Goal: Information Seeking & Learning: Check status

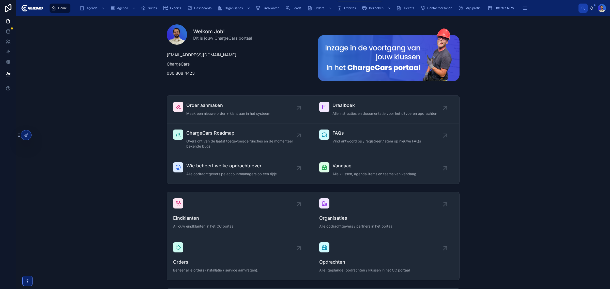
click at [270, 3] on div "Home Agenda Agenda Suites Exports Dashboards Organisaties Eindklanten Leads Ord…" at bounding box center [312, 8] width 531 height 11
click at [272, 10] on span "Eindklanten" at bounding box center [270, 8] width 17 height 4
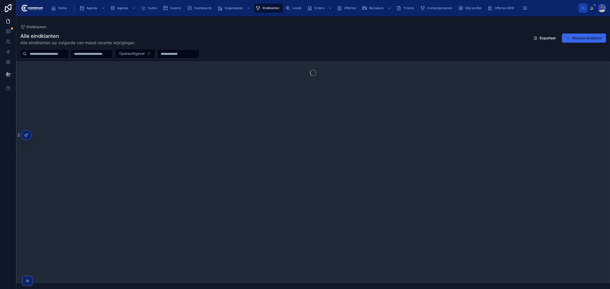
click at [53, 51] on input "text" at bounding box center [48, 53] width 42 height 7
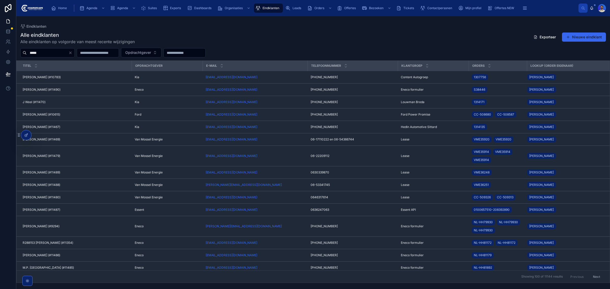
type input "*****"
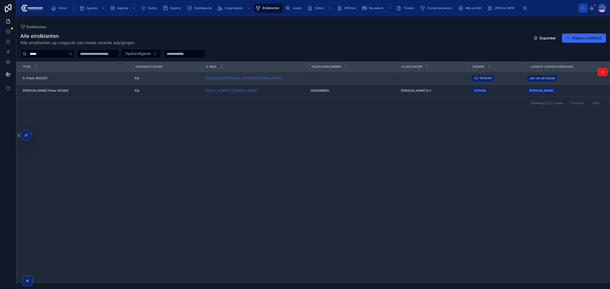
click at [38, 74] on td "A. Poker (#4037) A. Poker (#4037)" at bounding box center [74, 78] width 115 height 12
click at [39, 77] on span "A. Poker (#4037)" at bounding box center [35, 78] width 25 height 4
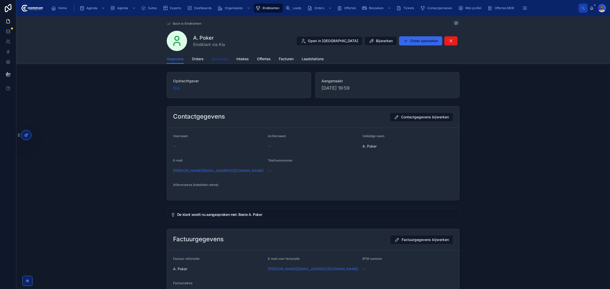
click at [216, 60] on span "Bezoeken" at bounding box center [220, 58] width 17 height 5
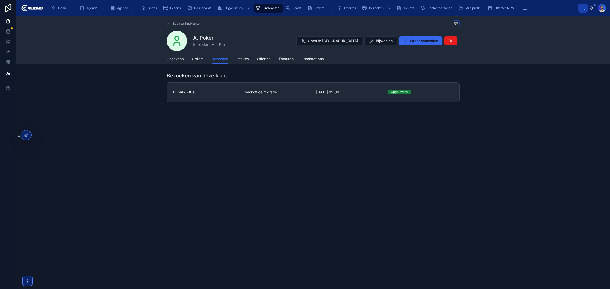
click at [209, 95] on link "Bunnik - Kia backoffice migratie 7-3-2025 09:00 Opgeleverd" at bounding box center [313, 92] width 292 height 19
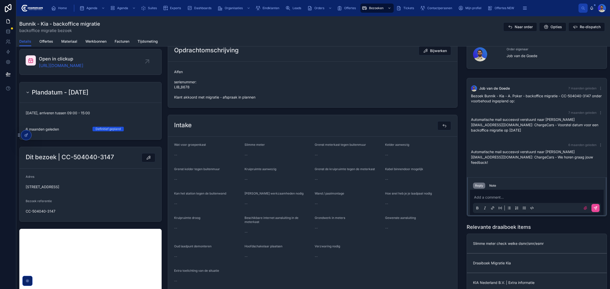
scroll to position [32, 0]
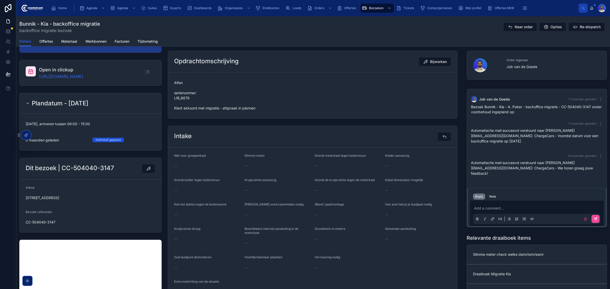
click at [180, 97] on span "Alfen serienummer: LIB_8678 Klant akkoord met migratie - afspraak in plannen" at bounding box center [312, 95] width 277 height 30
click at [183, 99] on span "Alfen serienummer: LIB_8678 Klant akkoord met migratie - afspraak in plannen" at bounding box center [312, 95] width 277 height 30
click at [185, 98] on span "Alfen serienummer: LIB_8678 Klant akkoord met migratie - afspraak in plannen" at bounding box center [312, 95] width 277 height 30
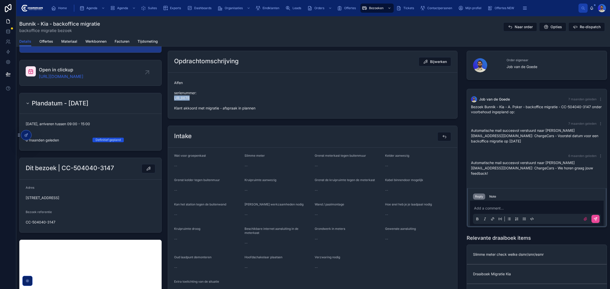
click at [269, 100] on span "Alfen serienummer: LIB_8678 Klant akkoord met migratie - afspraak in plannen" at bounding box center [312, 95] width 277 height 30
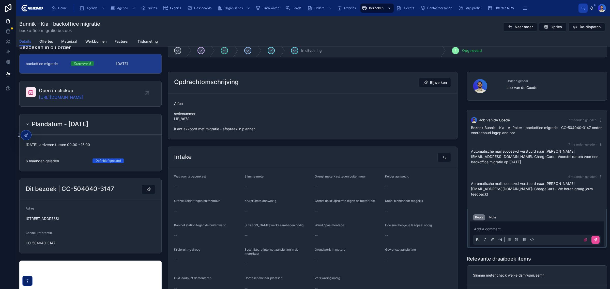
scroll to position [0, 0]
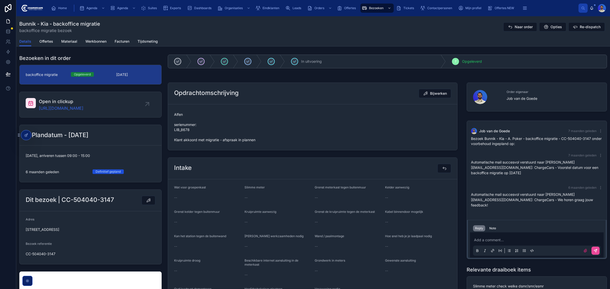
click at [33, 41] on div "Details Offertes Materiaal Werkbonnen Facturen Tijdsmeting" at bounding box center [312, 42] width 587 height 10
click at [41, 41] on span "Offertes" at bounding box center [46, 41] width 14 height 5
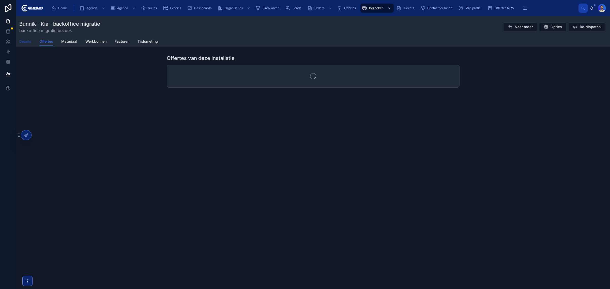
click at [25, 41] on span "Details" at bounding box center [25, 41] width 12 height 5
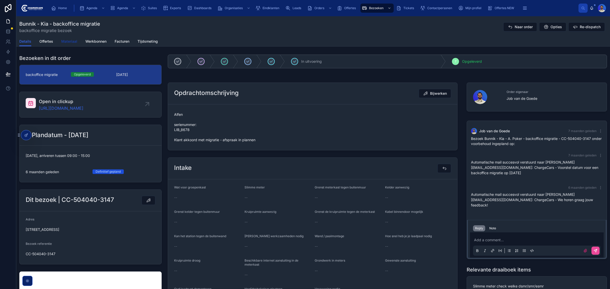
click at [69, 41] on span "Materiaal" at bounding box center [69, 41] width 16 height 5
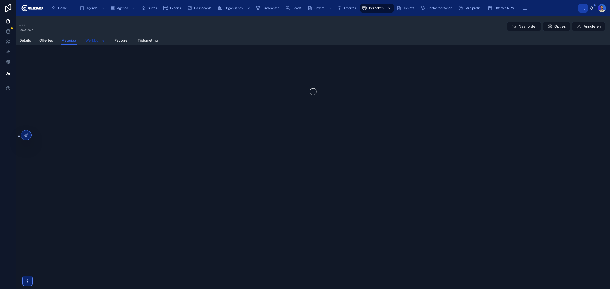
click at [97, 40] on span "Werkbonnen" at bounding box center [95, 40] width 21 height 5
click at [121, 39] on span "Facturen" at bounding box center [122, 41] width 15 height 5
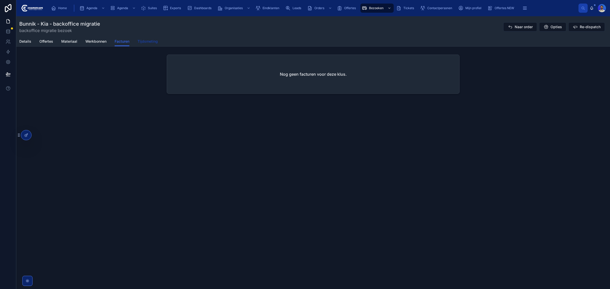
click at [149, 39] on span "Tijdsmeting" at bounding box center [147, 41] width 20 height 5
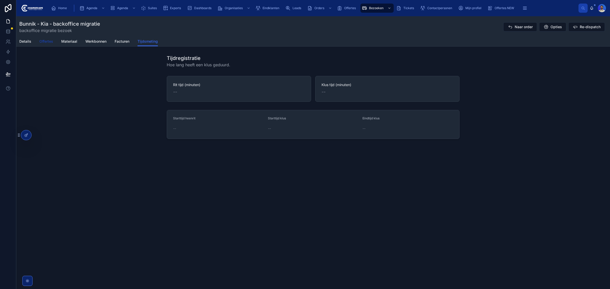
click at [50, 40] on span "Offertes" at bounding box center [46, 41] width 14 height 5
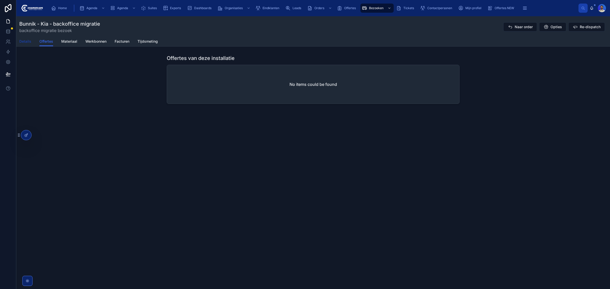
click at [31, 41] on span "Details" at bounding box center [25, 41] width 12 height 5
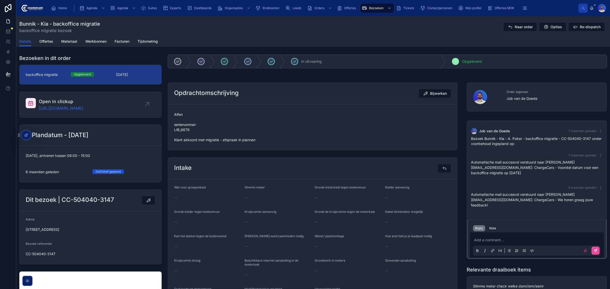
click at [182, 131] on span "Alfen serienummer: LIB_8678 Klant akkoord met migratie - afspraak in plannen" at bounding box center [312, 127] width 277 height 30
click at [181, 132] on span "Alfen serienummer: LIB_8678 Klant akkoord met migratie - afspraak in plannen" at bounding box center [312, 127] width 277 height 30
click at [178, 135] on span "Alfen serienummer: LIB_8678 Klant akkoord met migratie - afspraak in plannen" at bounding box center [312, 127] width 277 height 30
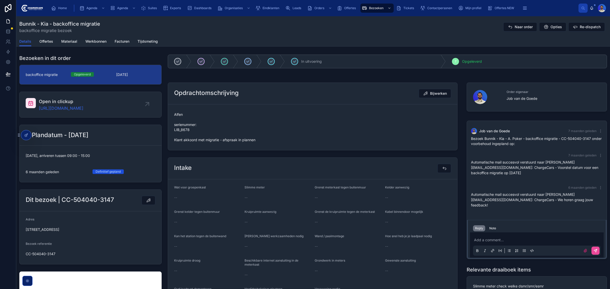
click at [179, 118] on span "Alfen serienummer: LIB_8678 Klant akkoord met migratie - afspraak in plannen" at bounding box center [312, 127] width 277 height 30
click at [179, 104] on div "Opdrachtomschrijving Bijwerken" at bounding box center [312, 94] width 289 height 22
click at [177, 108] on form "Alfen serienummer: LIB_8678 Klant akkoord met migratie - afspraak in plannen" at bounding box center [312, 127] width 289 height 46
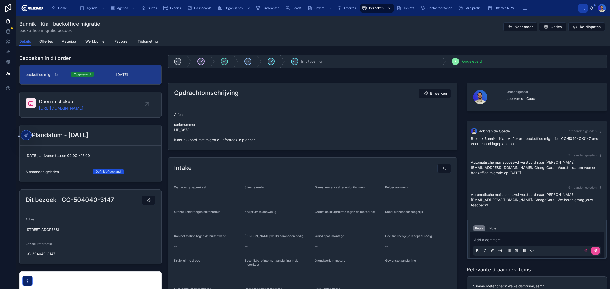
click at [175, 123] on span "Alfen serienummer: LIB_8678 Klant akkoord met migratie - afspraak in plannen" at bounding box center [312, 127] width 277 height 30
click at [175, 120] on span "Alfen serienummer: LIB_8678 Klant akkoord met migratie - afspraak in plannen" at bounding box center [312, 127] width 277 height 30
click at [177, 136] on span "Alfen serienummer: LIB_8678 Klant akkoord met migratie - afspraak in plannen" at bounding box center [312, 127] width 277 height 30
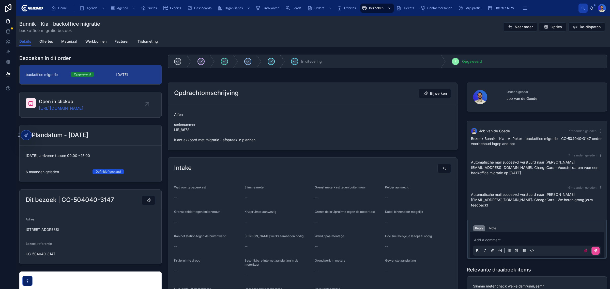
click at [177, 147] on form "Alfen serienummer: LIB_8678 Klant akkoord met migratie - afspraak in plannen" at bounding box center [312, 127] width 289 height 46
click at [174, 134] on span "Alfen serienummer: LIB_8678 Klant akkoord met migratie - afspraak in plannen" at bounding box center [312, 127] width 277 height 30
click at [176, 116] on span "Alfen serienummer: LIB_8678 Klant akkoord met migratie - afspraak in plannen" at bounding box center [312, 127] width 277 height 30
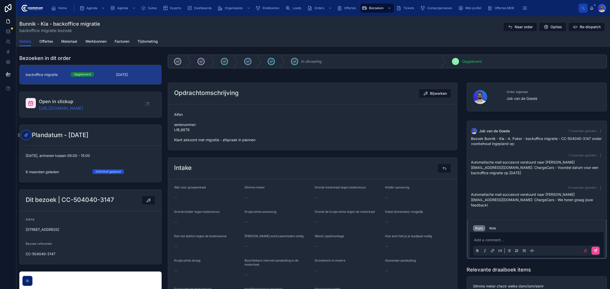
click at [176, 117] on span "Alfen serienummer: LIB_8678 Klant akkoord met migratie - afspraak in plannen" at bounding box center [312, 127] width 277 height 30
click at [174, 107] on form "Alfen serienummer: LIB_8678 Klant akkoord met migratie - afspraak in plannen" at bounding box center [312, 127] width 289 height 46
click at [175, 118] on span "Alfen serienummer: LIB_8678 Klant akkoord met migratie - afspraak in plannen" at bounding box center [312, 127] width 277 height 30
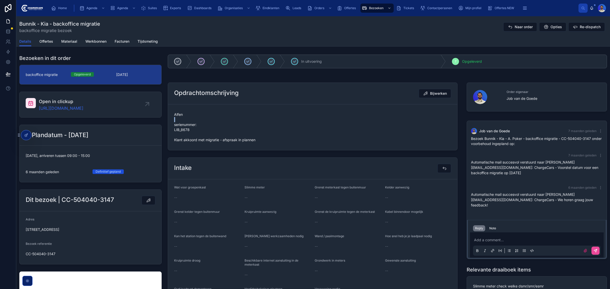
click at [175, 118] on span "Alfen serienummer: LIB_8678 Klant akkoord met migratie - afspraak in plannen" at bounding box center [312, 127] width 277 height 30
click at [176, 133] on span "Alfen serienummer: LIB_8678 Klant akkoord met migratie - afspraak in plannen" at bounding box center [312, 127] width 277 height 30
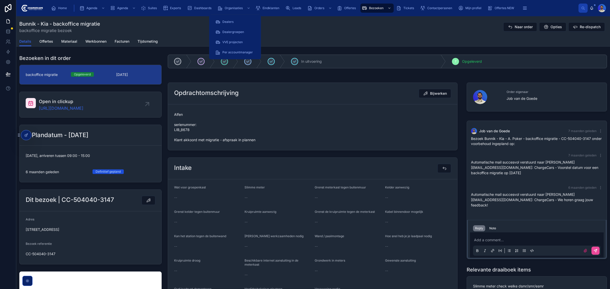
click at [253, 5] on div "Eindklanten" at bounding box center [268, 8] width 30 height 9
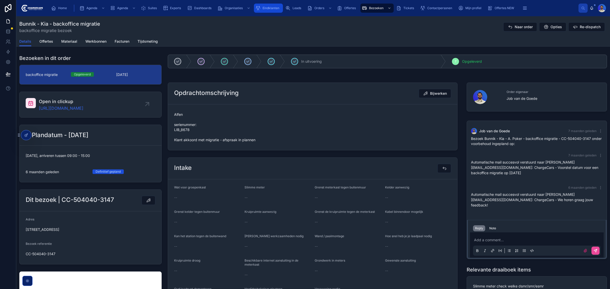
click at [263, 6] on span "Eindklanten" at bounding box center [270, 8] width 17 height 4
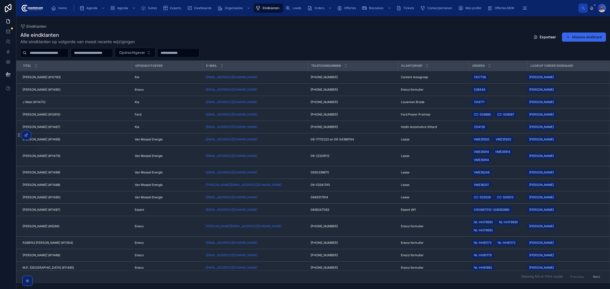
click at [41, 56] on input "text" at bounding box center [48, 52] width 42 height 7
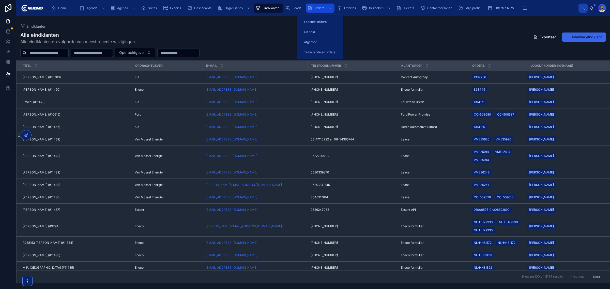
click at [312, 8] on icon "scrollable content" at bounding box center [309, 8] width 5 height 5
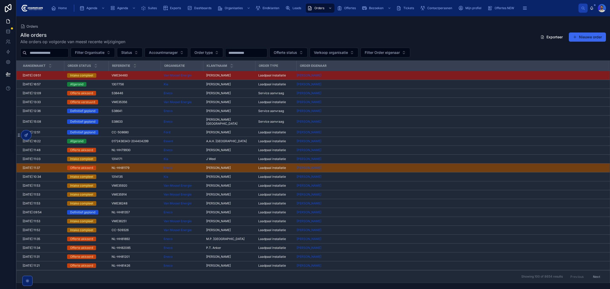
click at [54, 54] on input "text" at bounding box center [48, 52] width 42 height 7
type input "****"
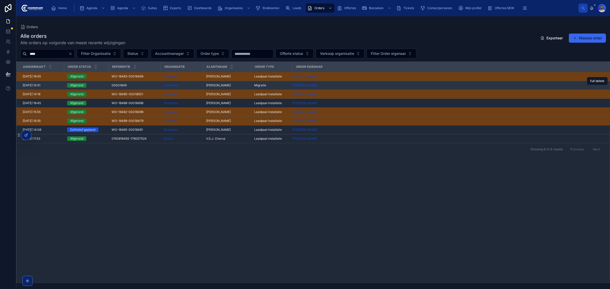
click at [143, 85] on div "00001849 00001849" at bounding box center [135, 85] width 46 height 4
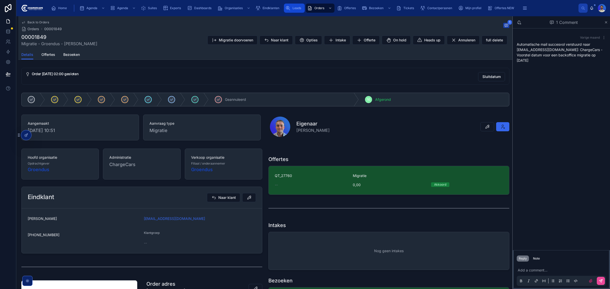
click at [304, 7] on link "Leads" at bounding box center [294, 8] width 21 height 9
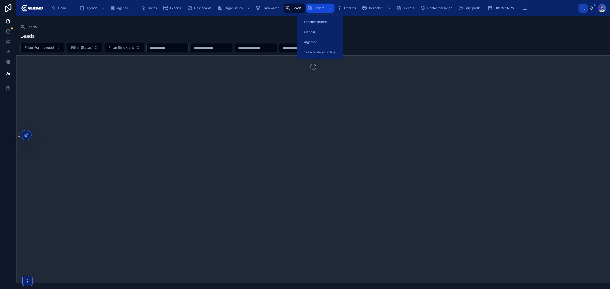
click at [322, 9] on span "Orders" at bounding box center [319, 8] width 10 height 4
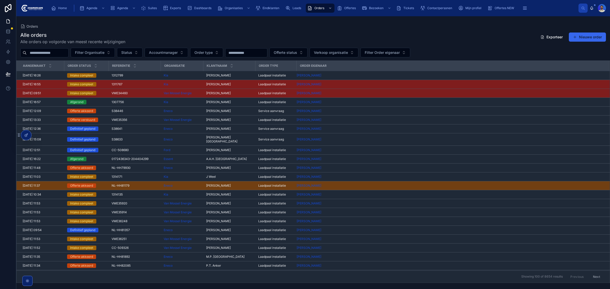
click at [52, 50] on input "text" at bounding box center [48, 52] width 42 height 7
type input "*****"
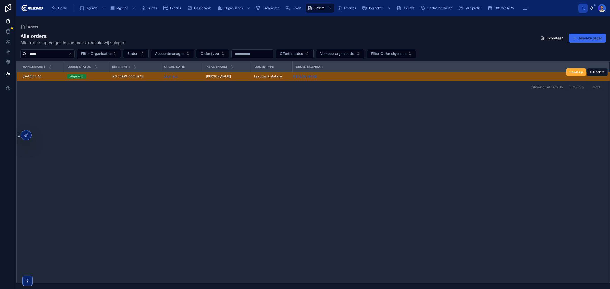
click at [129, 78] on span "WO-18929-00018948" at bounding box center [128, 76] width 32 height 4
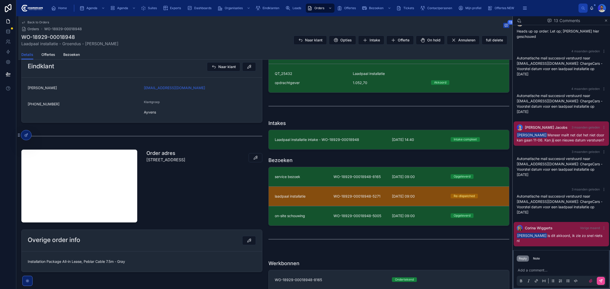
scroll to position [159, 0]
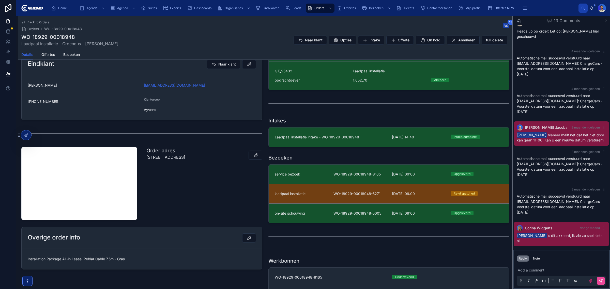
click at [316, 177] on div "service bezoek" at bounding box center [301, 174] width 53 height 5
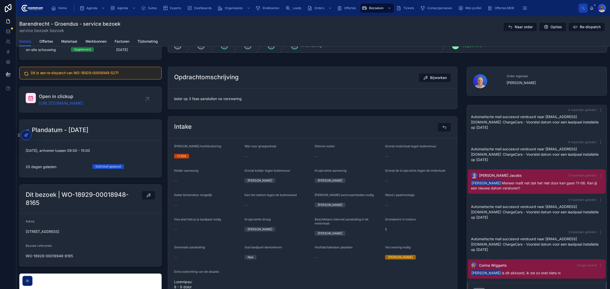
scroll to position [64, 0]
click at [217, 101] on span "lader op 3 fase aansluiten na verzwaring" at bounding box center [312, 99] width 277 height 5
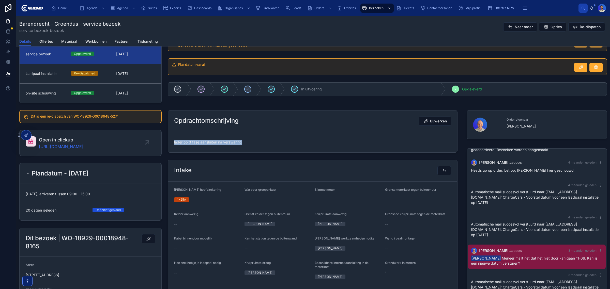
scroll to position [32, 0]
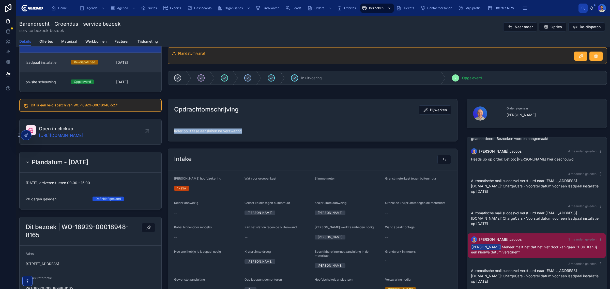
click at [114, 62] on div "laadpaal installatie Re-dispatched 20-6-2025" at bounding box center [91, 62] width 130 height 5
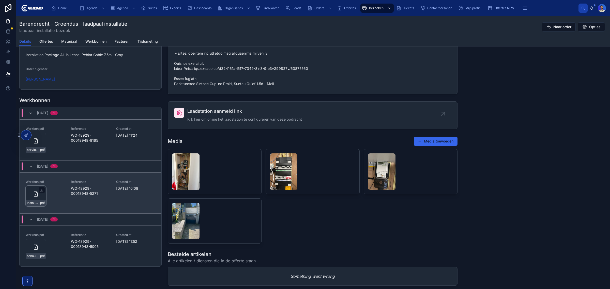
scroll to position [572, 0]
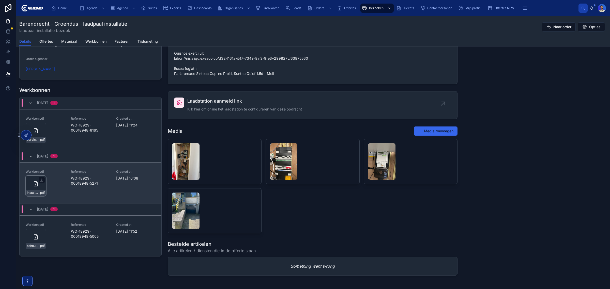
click at [31, 189] on div "installatie-werkbon_wo-18929-00018948-5271_undefined-sven-van-kan_86c3g3x49 .pdf" at bounding box center [36, 186] width 20 height 20
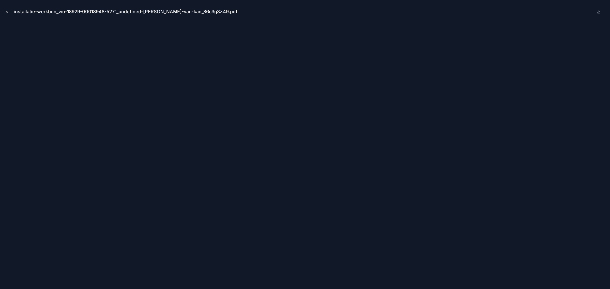
click at [8, 11] on icon "Close modal" at bounding box center [7, 12] width 2 height 2
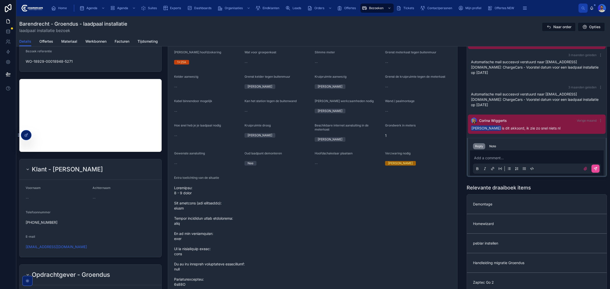
scroll to position [286, 0]
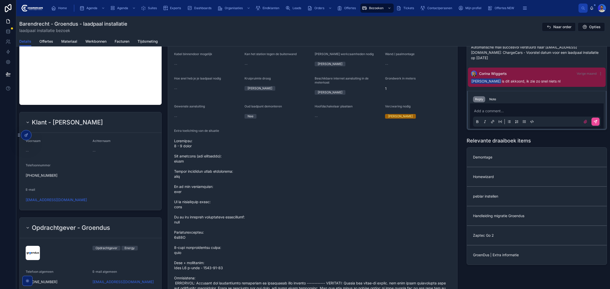
click at [70, 123] on h2 "Klant - Sven Van Kan" at bounding box center [67, 122] width 71 height 8
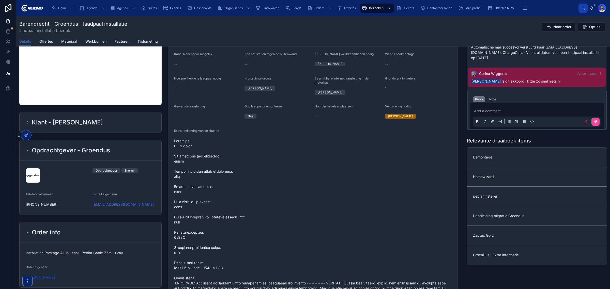
click at [70, 123] on h2 "Klant - Sven Van Kan" at bounding box center [67, 122] width 71 height 8
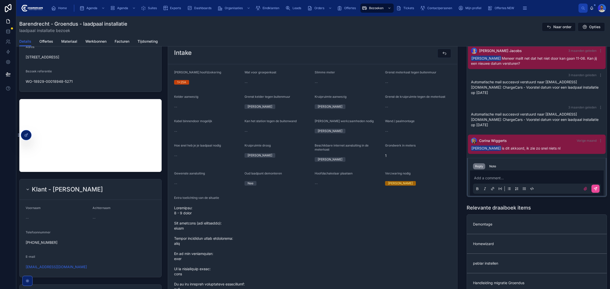
scroll to position [0, 0]
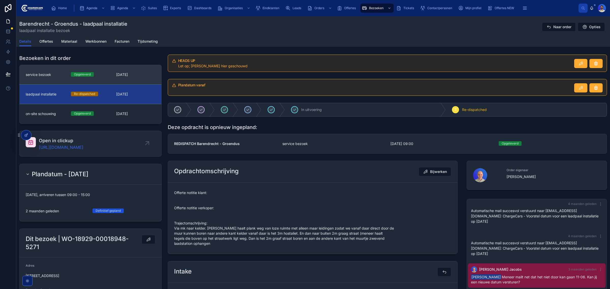
click at [130, 82] on link "service bezoek Opgeleverd 20-8-2025" at bounding box center [91, 74] width 142 height 19
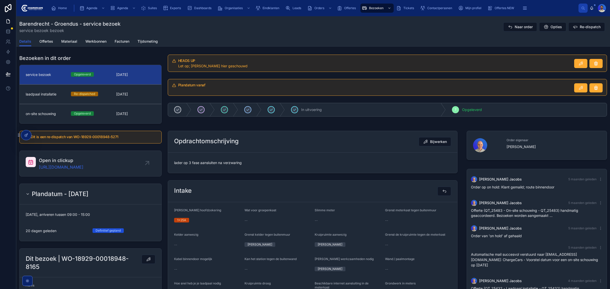
scroll to position [155, 0]
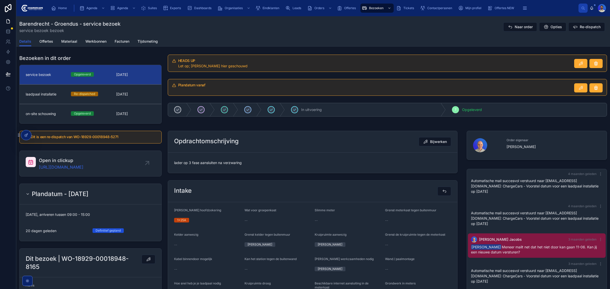
click at [211, 169] on form "lader op 3 fase aansluiten na verzwaring" at bounding box center [312, 163] width 289 height 20
click at [211, 167] on form "lader op 3 fase aansluiten na verzwaring" at bounding box center [312, 163] width 289 height 20
click at [218, 164] on span "lader op 3 fase aansluiten na verzwaring" at bounding box center [312, 162] width 277 height 5
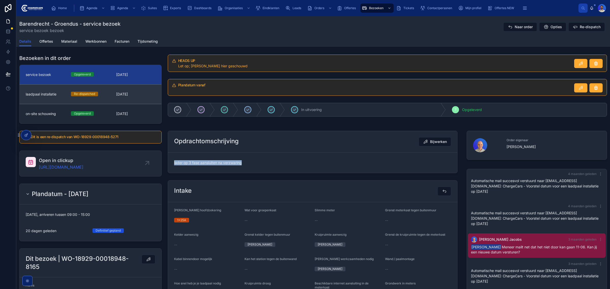
click at [136, 94] on span "20-6-2025" at bounding box center [135, 94] width 39 height 5
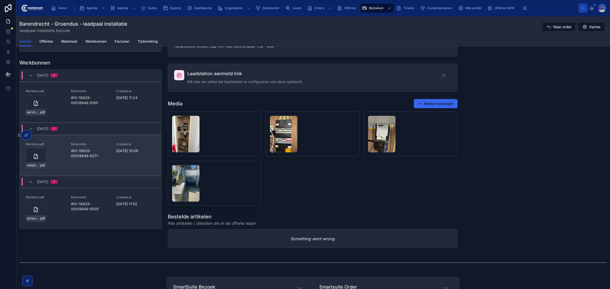
scroll to position [603, 0]
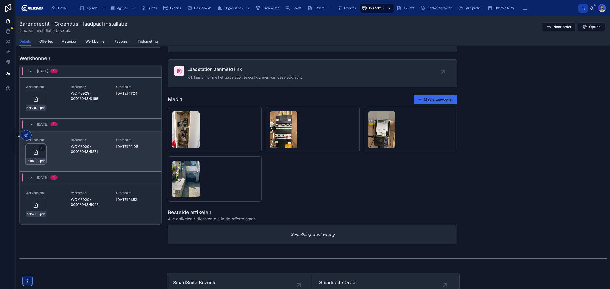
click at [34, 159] on div "installatie-werkbon_wo-18929-00018948-5271_undefined-sven-van-kan_86c3g3x49 .pdf" at bounding box center [36, 161] width 20 height 6
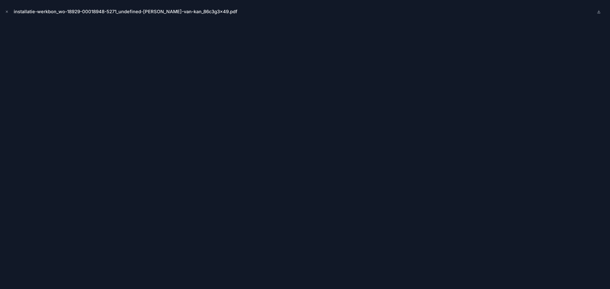
click at [8, 11] on icon "Close modal" at bounding box center [7, 12] width 4 height 4
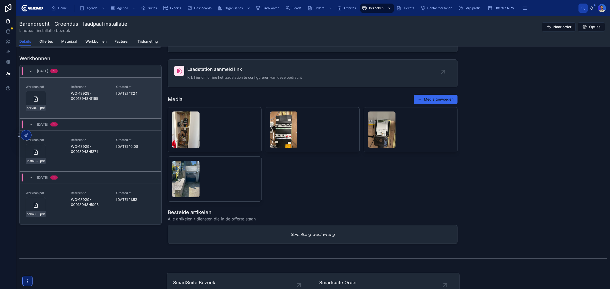
click at [40, 114] on div "Werkbon pdf service-werkbon_wo-18929-00018948-8165_undefined-sven-van-kan_86c4z…" at bounding box center [91, 97] width 142 height 41
click at [38, 110] on span "service-werkbon_wo-18929-00018948-8165_undefined-sven-van-kan_86c4z44ae" at bounding box center [33, 108] width 12 height 4
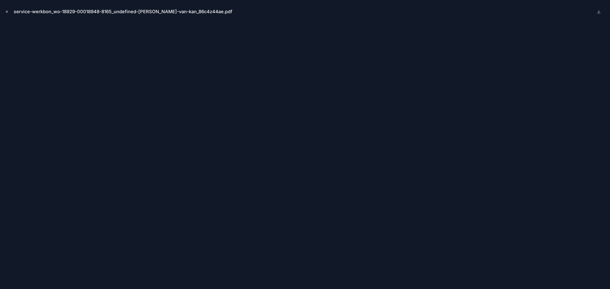
click at [4, 11] on button "Close modal" at bounding box center [7, 12] width 6 height 6
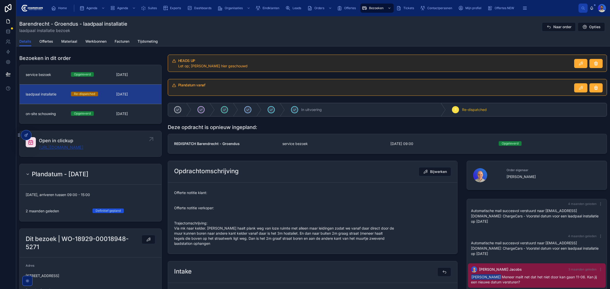
click at [83, 148] on link "https://app.clickup.com/t/86c3g3x49" at bounding box center [61, 147] width 44 height 6
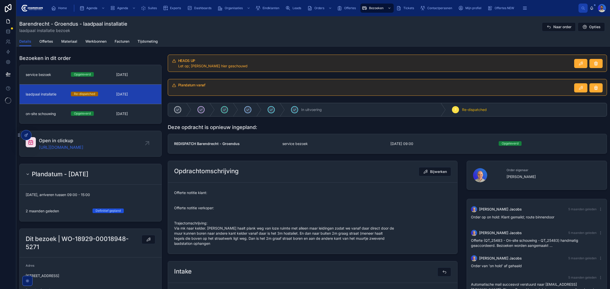
scroll to position [155, 0]
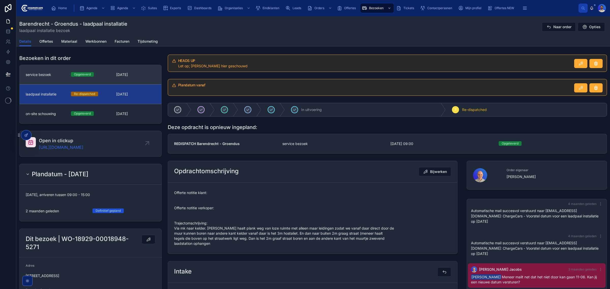
click at [71, 75] on span "Opgeleverd" at bounding box center [82, 74] width 23 height 5
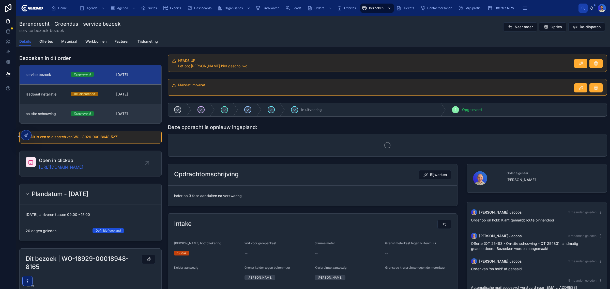
scroll to position [155, 0]
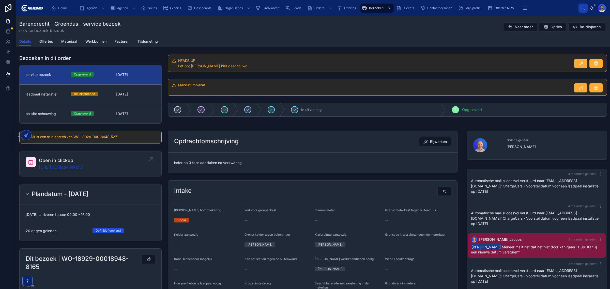
click at [82, 168] on link "https://app.clickup.com/t/86c4z44ae" at bounding box center [61, 167] width 44 height 6
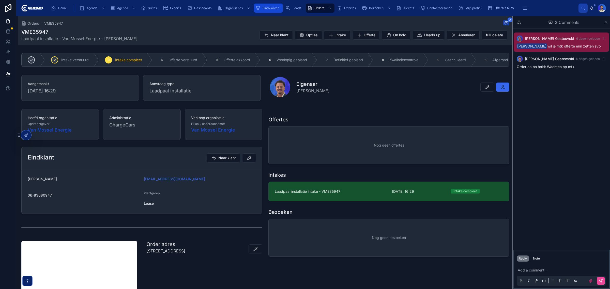
click at [271, 7] on span "Eindklanten" at bounding box center [270, 8] width 17 height 4
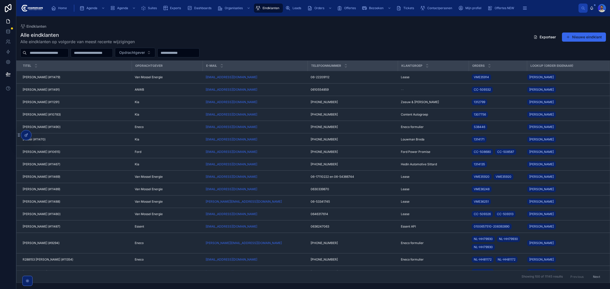
click at [54, 60] on div "Titel Opdrachtgever E-mail Telefoonnummer Klantgroep Orders Lookup (order eigen…" at bounding box center [312, 171] width 593 height 223
click at [54, 53] on input "text" at bounding box center [48, 52] width 42 height 7
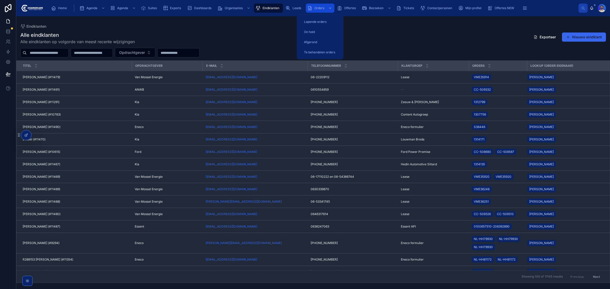
click at [318, 10] on div "Orders" at bounding box center [320, 8] width 26 height 8
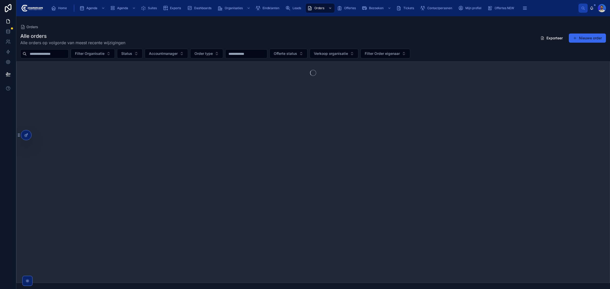
click at [69, 57] on div at bounding box center [44, 53] width 48 height 9
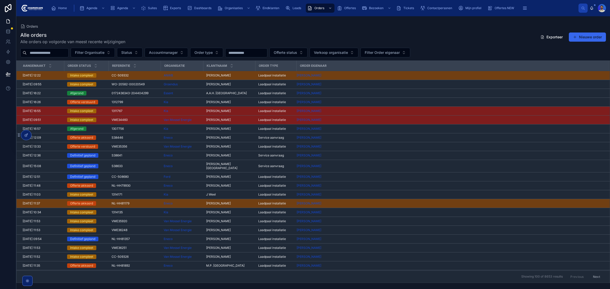
click at [68, 54] on input "text" at bounding box center [48, 52] width 42 height 7
paste input "**********"
type input "**********"
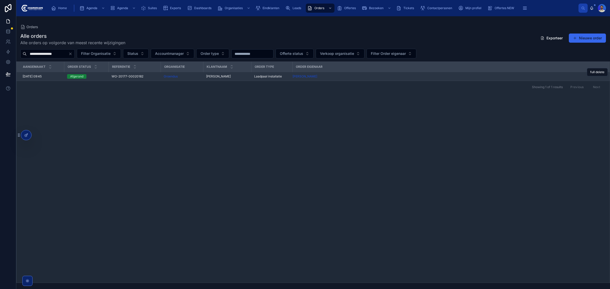
click at [217, 77] on span "Laura De Louw" at bounding box center [218, 76] width 25 height 4
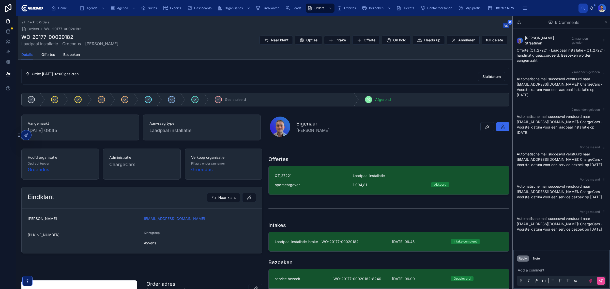
scroll to position [64, 0]
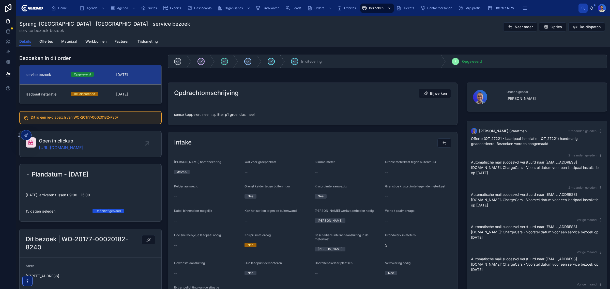
click at [218, 118] on div "sense koppelen. neem splitter p1 groendus mee!" at bounding box center [312, 115] width 277 height 8
click at [224, 113] on span "sense koppelen. neem splitter p1 groendus mee!" at bounding box center [312, 114] width 277 height 5
click at [215, 123] on form "sense koppelen. neem splitter p1 groendus mee!" at bounding box center [312, 114] width 289 height 20
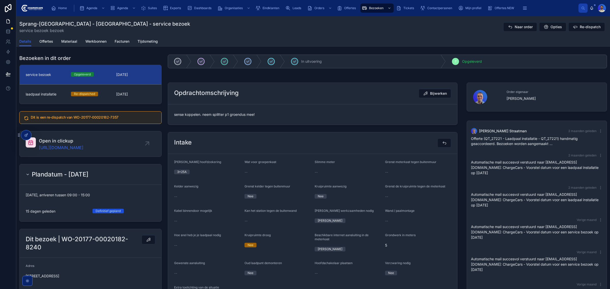
click at [220, 119] on form "sense koppelen. neem splitter p1 groendus mee!" at bounding box center [312, 114] width 289 height 20
click at [210, 120] on form "sense koppelen. neem splitter p1 groendus mee!" at bounding box center [312, 114] width 289 height 20
click at [206, 122] on form "sense koppelen. neem splitter p1 groendus mee!" at bounding box center [312, 114] width 289 height 20
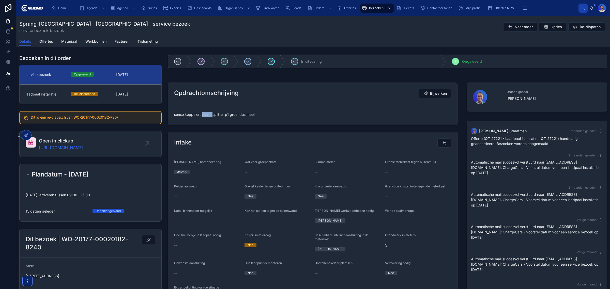
click at [206, 122] on form "sense koppelen. neem splitter p1 groendus mee!" at bounding box center [312, 114] width 289 height 20
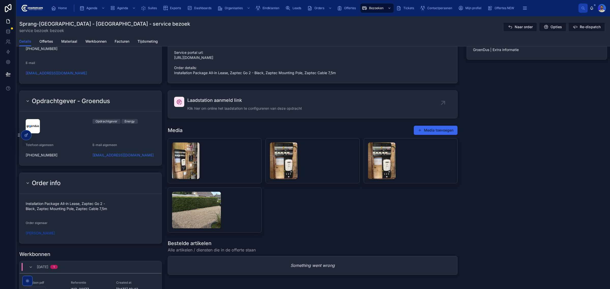
scroll to position [576, 0]
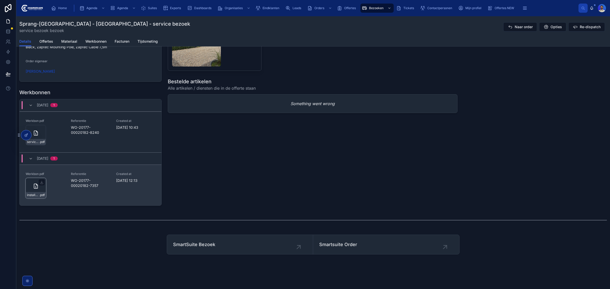
click at [36, 193] on span "installatie-werkbon_wo-20177-00020182-7357_undefined-laura-de-louw_86c4mfp1c" at bounding box center [33, 195] width 12 height 4
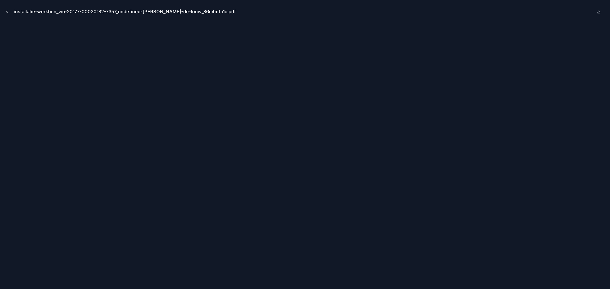
click at [8, 10] on icon "Close modal" at bounding box center [7, 12] width 4 height 4
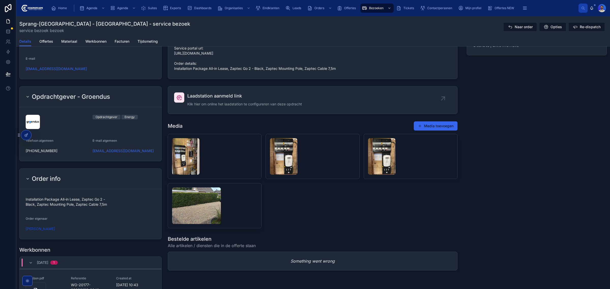
scroll to position [417, 0]
click at [87, 210] on form "Installation Package All-in Lease, Zaptec Go 2 - Black, Zaptec Mounting Pole, Z…" at bounding box center [91, 215] width 142 height 50
click at [94, 207] on span "Installation Package All-in Lease, Zaptec Go 2 - Black, Zaptec Mounting Pole, Z…" at bounding box center [91, 202] width 130 height 10
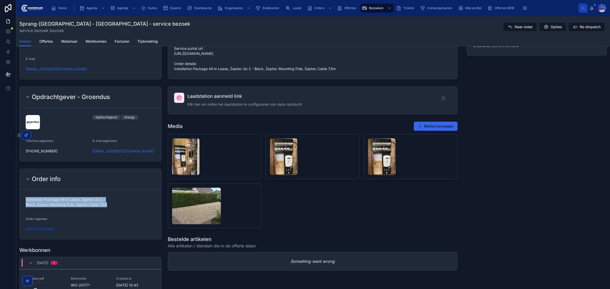
click at [103, 210] on form "Installation Package All-in Lease, Zaptec Go 2 - Black, Zaptec Mounting Pole, Z…" at bounding box center [91, 215] width 142 height 50
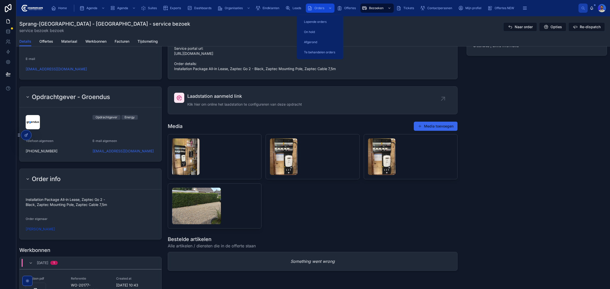
click at [318, 7] on span "Orders" at bounding box center [319, 8] width 10 height 4
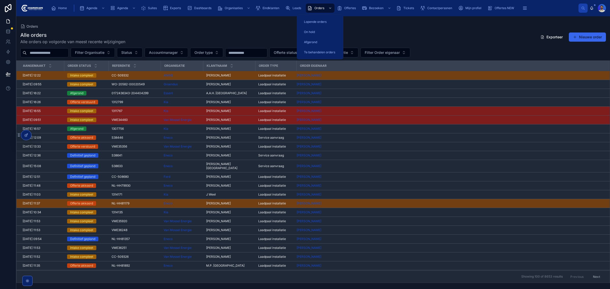
click at [40, 48] on div at bounding box center [44, 52] width 48 height 9
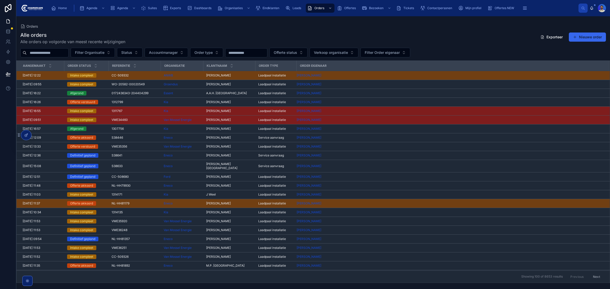
click at [40, 51] on input "text" at bounding box center [48, 52] width 42 height 7
paste input "*********"
type input "*********"
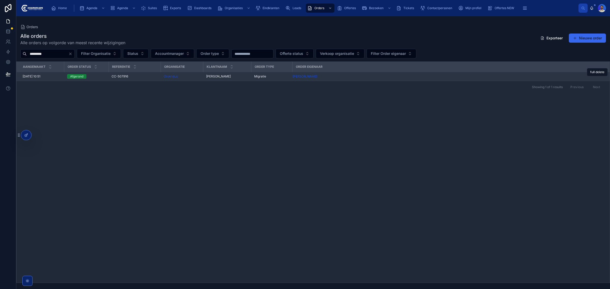
click at [162, 75] on td "Groendus" at bounding box center [182, 76] width 42 height 9
click at [144, 76] on div "CC-507916 CC-507916" at bounding box center [135, 76] width 46 height 4
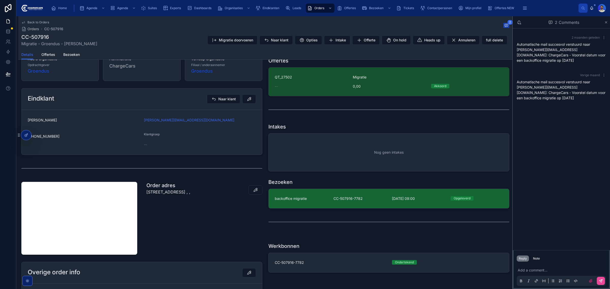
scroll to position [159, 0]
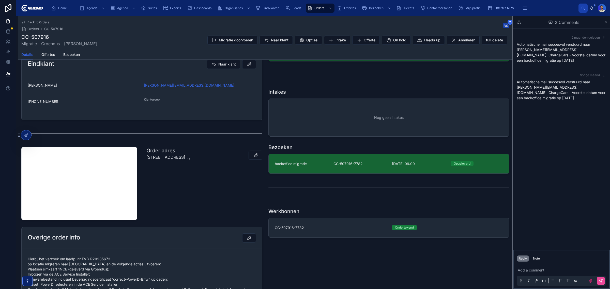
click at [295, 165] on span "backoffice migratie" at bounding box center [291, 163] width 32 height 5
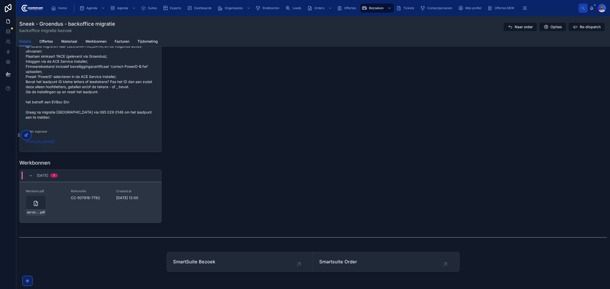
scroll to position [540, 0]
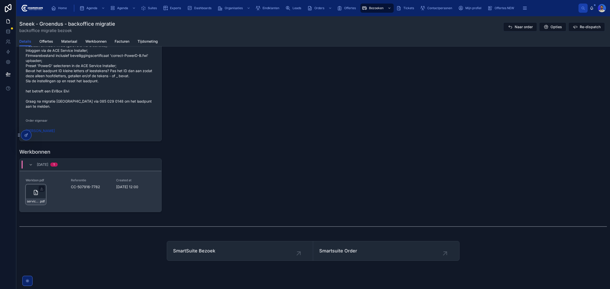
click at [34, 198] on div "service-werkbon_cc-507916-7782_undefined-marco-van-der-meulen_86c4ty9dn .pdf" at bounding box center [36, 201] width 20 height 6
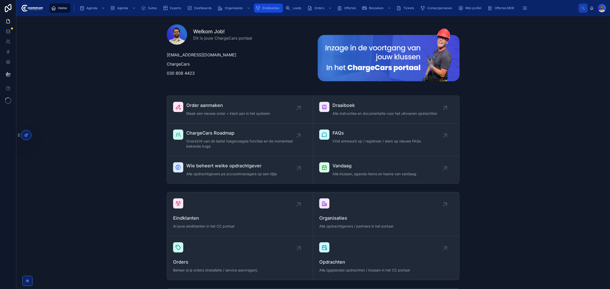
click at [272, 8] on span "Eindklanten" at bounding box center [270, 8] width 17 height 4
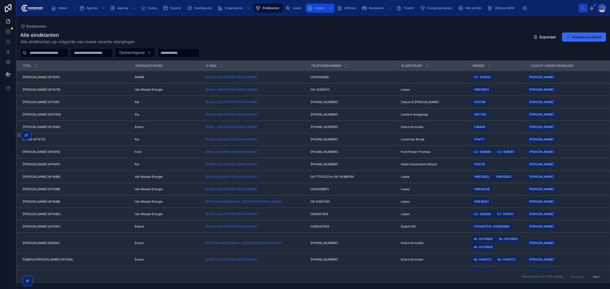
click at [313, 6] on div "Orders" at bounding box center [320, 8] width 26 height 8
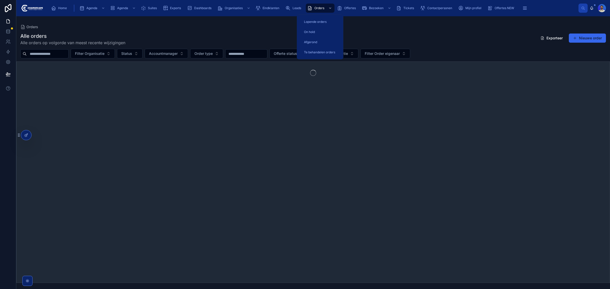
click at [54, 53] on input "text" at bounding box center [48, 53] width 42 height 7
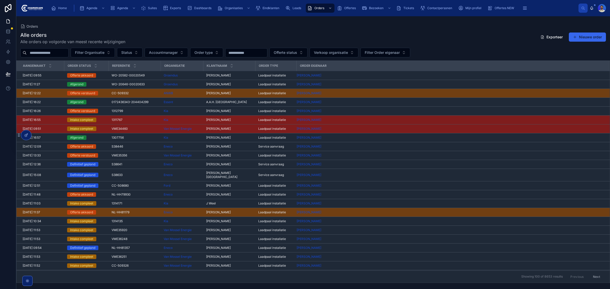
paste input "**********"
type input "**********"
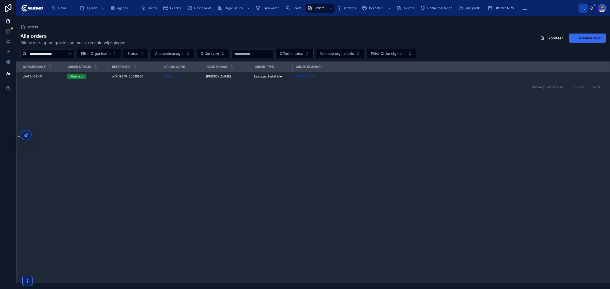
click at [221, 75] on span "[PERSON_NAME]" at bounding box center [218, 76] width 25 height 4
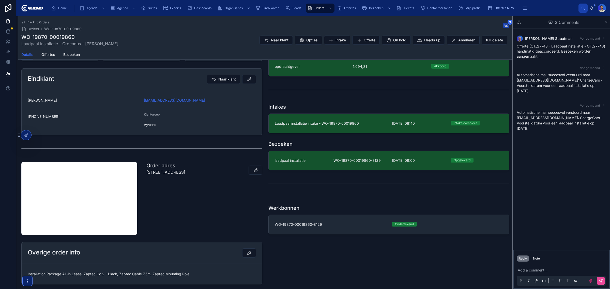
scroll to position [117, 0]
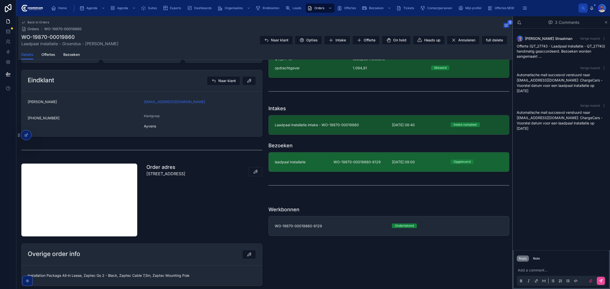
click at [317, 158] on link "laadpaal installatie WO-19870-00019860-8129 27-8-2025 09:00 Opgeleverd" at bounding box center [389, 161] width 240 height 19
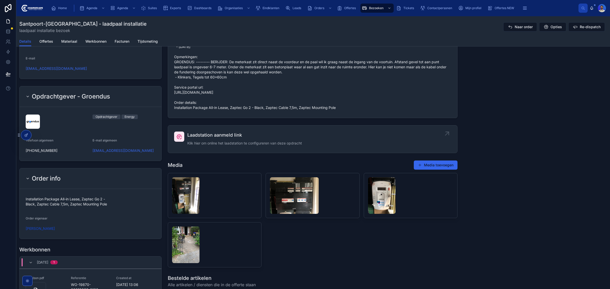
scroll to position [381, 0]
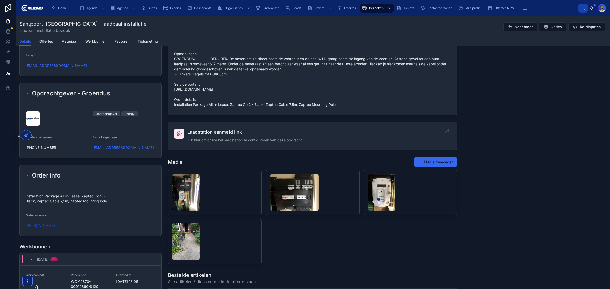
click at [215, 143] on span "Klik hier om online het laadstation te configureren van deze opdracht" at bounding box center [244, 140] width 115 height 5
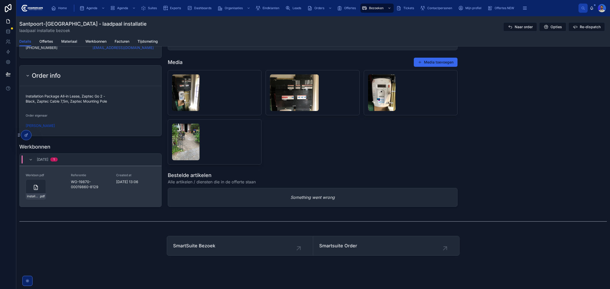
scroll to position [487, 0]
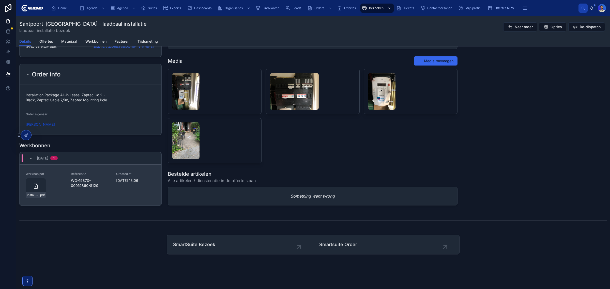
click at [23, 183] on div "Werkbon pdf installatie-werkbon_wo-19870-00019860-8129_undefined-remco-van-dam_…" at bounding box center [91, 185] width 142 height 41
click at [27, 184] on div "installatie-werkbon_wo-19870-00019860-8129_undefined-remco-van-dam_86c4z3zen .p…" at bounding box center [36, 188] width 20 height 20
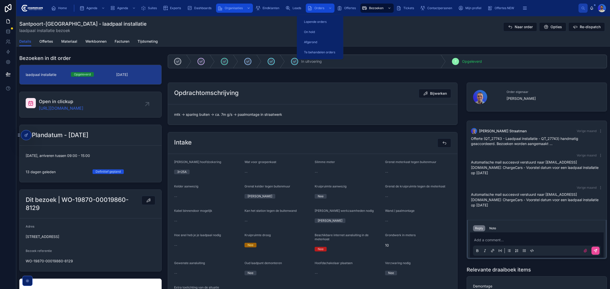
drag, startPoint x: 325, startPoint y: 6, endPoint x: 218, endPoint y: 12, distance: 106.9
click at [325, 6] on div "Orders" at bounding box center [320, 8] width 26 height 8
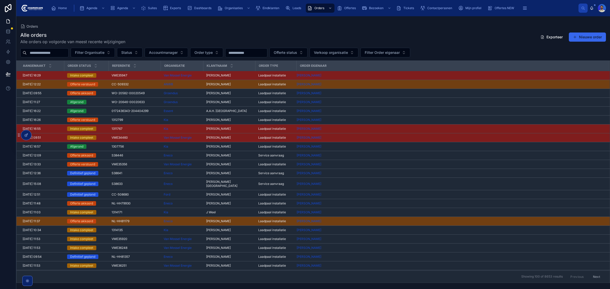
click at [44, 51] on input "text" at bounding box center [48, 52] width 42 height 7
paste input "**********"
type input "**********"
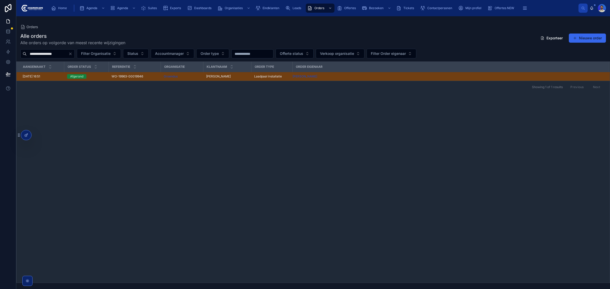
click at [130, 81] on div "Showing 1 of 1 results Previous Next" at bounding box center [313, 87] width 593 height 12
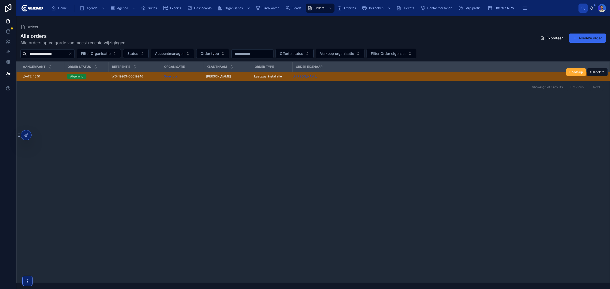
click at [130, 78] on span "WO-19963-00019946" at bounding box center [128, 76] width 32 height 4
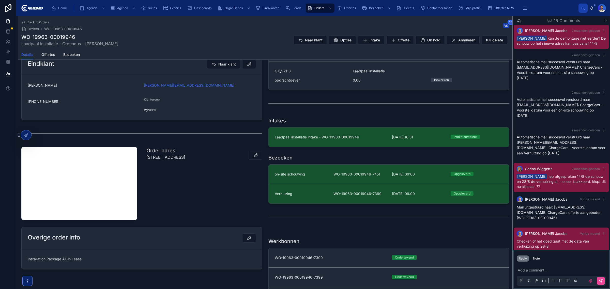
scroll to position [233, 0]
click at [542, 243] on span "Checken of het goed gaat met de data van verhuizing op 28-8" at bounding box center [552, 244] width 72 height 9
click at [564, 242] on div "Checken of het goed gaat met de data van verhuizing op 28-8" at bounding box center [560, 244] width 89 height 10
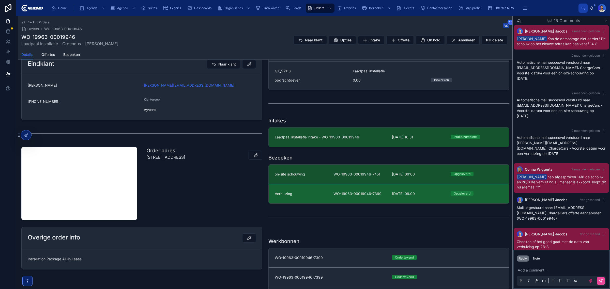
click at [364, 191] on link "Verhuizing WO-19963-00019946-7399 28-8-2025 09:00 Opgeleverd" at bounding box center [389, 194] width 240 height 20
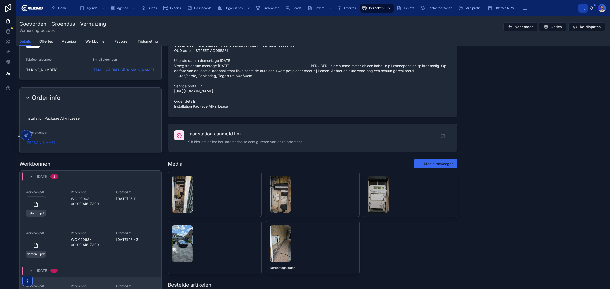
scroll to position [468, 0]
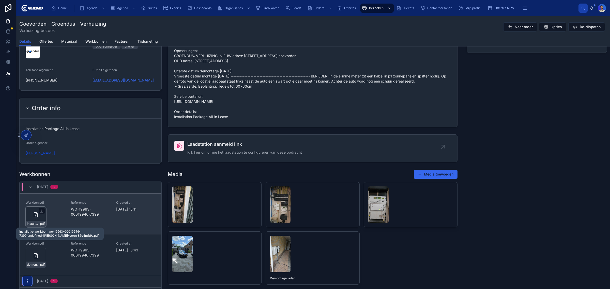
click at [37, 226] on span "installatie-werkbon_wo-19963-00019946-7399_undefined-ronald-otten_86c4mft9v" at bounding box center [33, 224] width 12 height 4
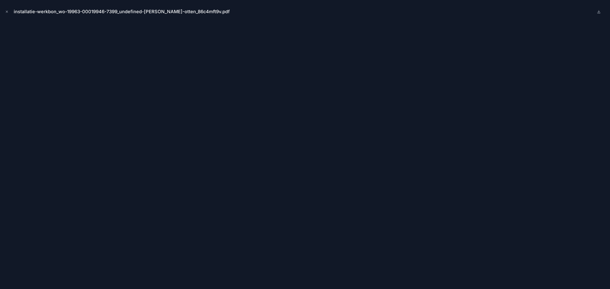
drag, startPoint x: 6, startPoint y: 12, endPoint x: 135, endPoint y: 25, distance: 129.0
click at [6, 12] on icon "Close modal" at bounding box center [7, 12] width 4 height 4
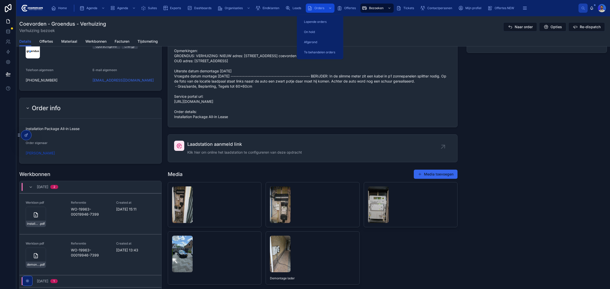
click at [314, 11] on div "Orders" at bounding box center [320, 8] width 26 height 8
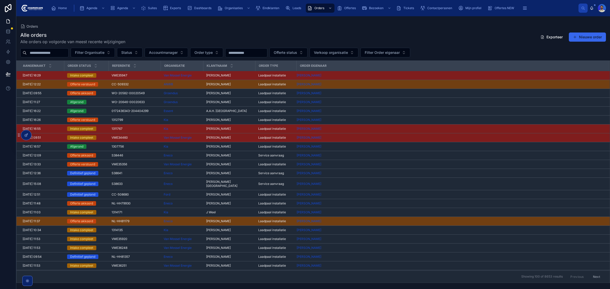
click at [38, 46] on div "Alle orders Alle orders op volgorde van meest recente wijzigingen Exporteer Nie…" at bounding box center [312, 155] width 593 height 255
click at [40, 53] on input "text" at bounding box center [48, 52] width 42 height 7
paste input "**********"
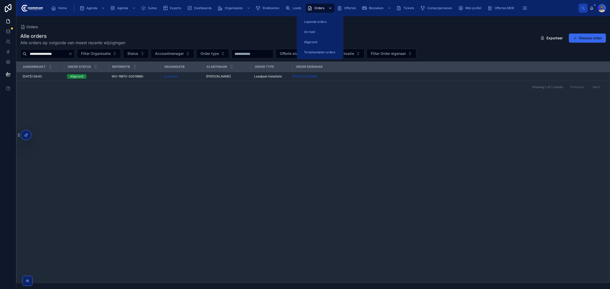
click at [309, 6] on icon "scrollable content" at bounding box center [309, 8] width 5 height 5
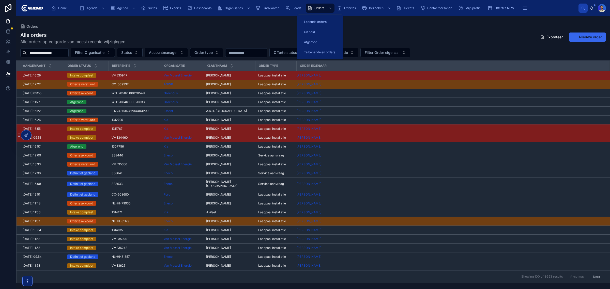
click at [51, 55] on input "**********" at bounding box center [48, 52] width 42 height 7
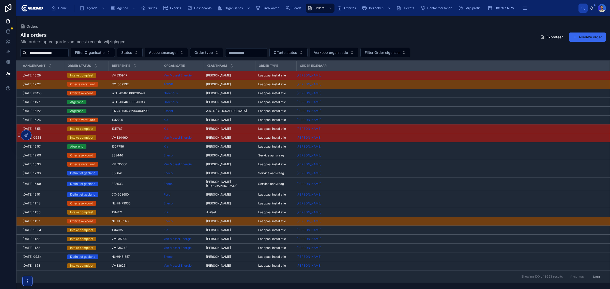
paste input "text"
type input "**********"
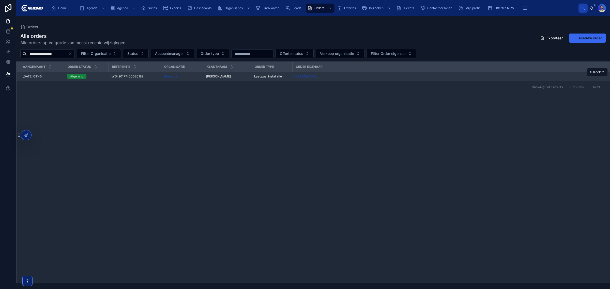
click at [223, 75] on span "Laura De Louw" at bounding box center [218, 76] width 25 height 4
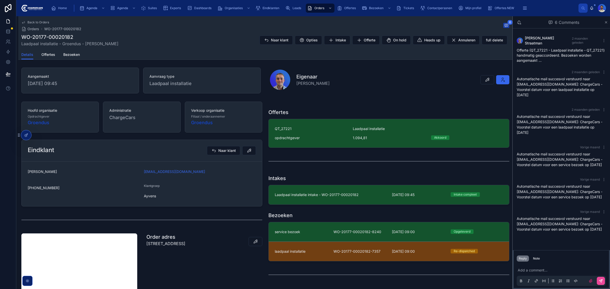
scroll to position [95, 0]
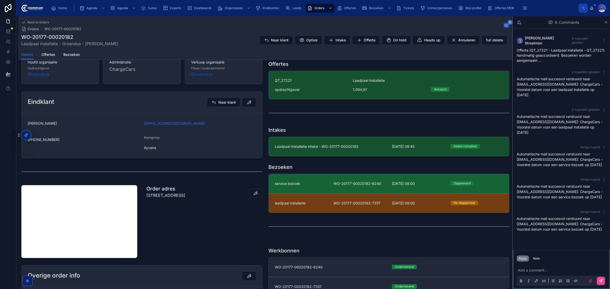
click at [322, 180] on link "service bezoek WO-20177-00020182-8240 25-8-2025 09:00 Opgeleverd" at bounding box center [389, 183] width 240 height 19
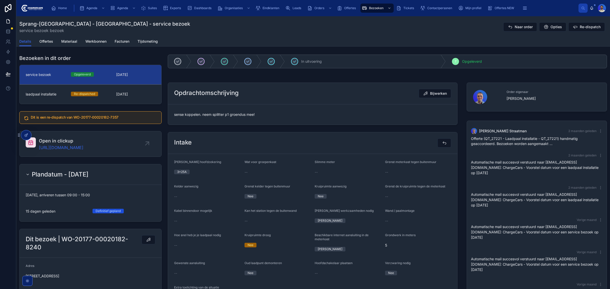
click at [193, 116] on span "sense koppelen. neem splitter p1 groendus mee!" at bounding box center [312, 114] width 277 height 5
click at [209, 114] on span "sense koppelen. neem splitter p1 groendus mee!" at bounding box center [312, 114] width 277 height 5
click at [78, 145] on link "https://app.clickup.com/t/86c504pwc" at bounding box center [61, 148] width 44 height 6
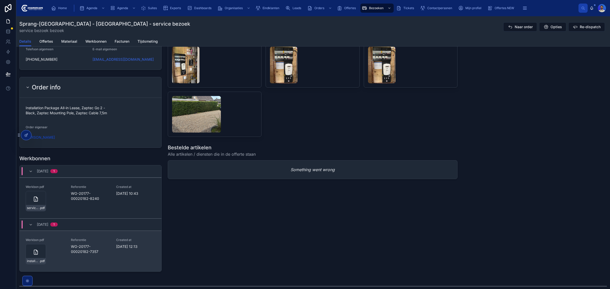
scroll to position [540, 0]
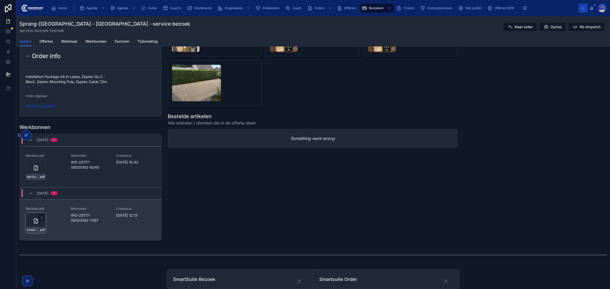
click at [27, 227] on div "installatie-werkbon_wo-20177-00020182-7357_undefined-[PERSON_NAME]-de-louw_86c4…" at bounding box center [36, 223] width 20 height 20
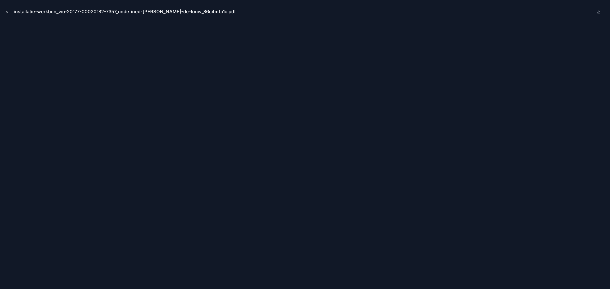
click at [8, 11] on icon "Close modal" at bounding box center [7, 12] width 4 height 4
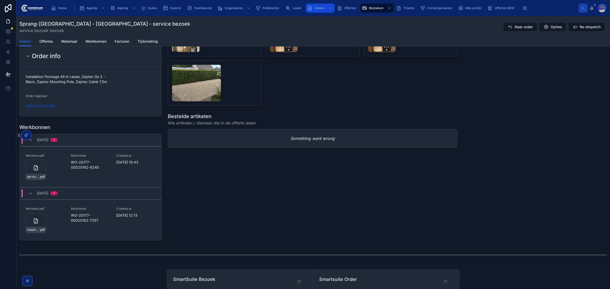
drag, startPoint x: 311, startPoint y: 9, endPoint x: 302, endPoint y: 20, distance: 14.2
click at [311, 9] on icon "scrollable content" at bounding box center [309, 8] width 5 height 5
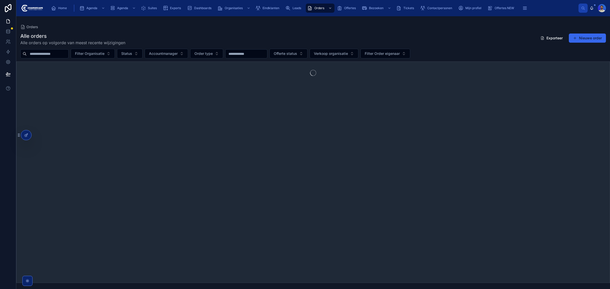
click at [50, 53] on input "text" at bounding box center [48, 53] width 42 height 7
paste input "**********"
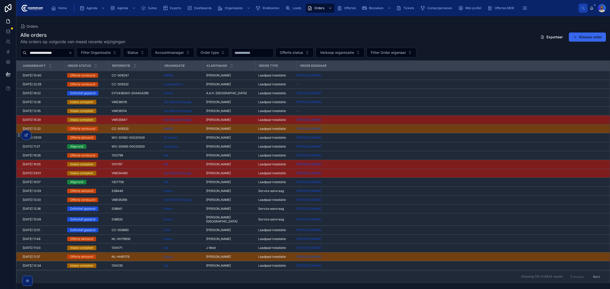
type input "**********"
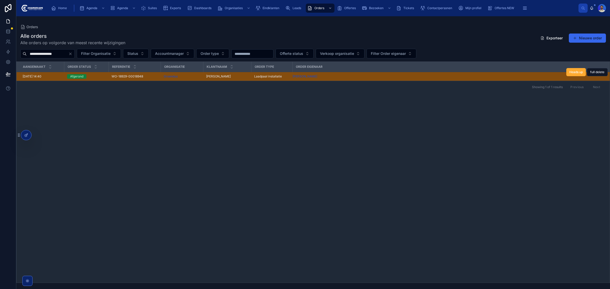
click at [154, 78] on div "WO-18929-00018948 WO-18929-00018948" at bounding box center [135, 76] width 46 height 4
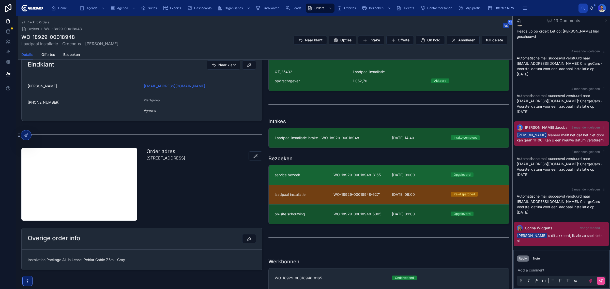
scroll to position [159, 0]
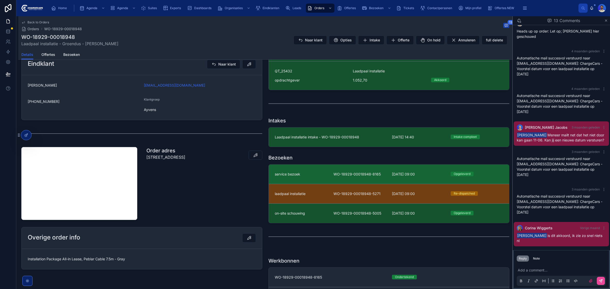
click at [316, 176] on div "service bezoek" at bounding box center [301, 174] width 53 height 5
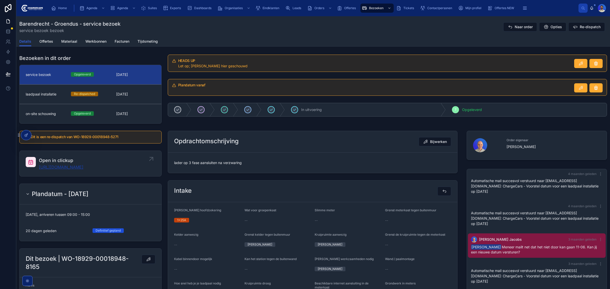
click at [77, 168] on link "[URL][DOMAIN_NAME]" at bounding box center [61, 167] width 44 height 6
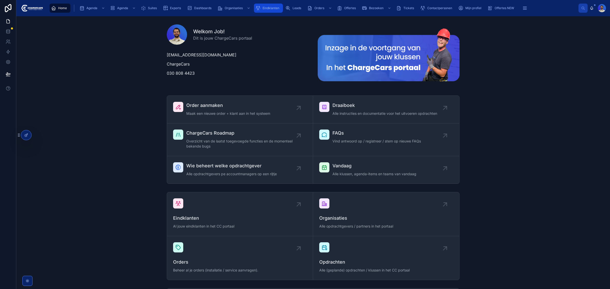
click at [268, 9] on span "Eindklanten" at bounding box center [270, 8] width 17 height 4
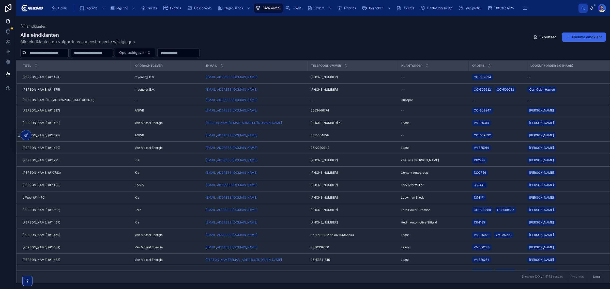
click at [43, 54] on input "text" at bounding box center [48, 52] width 42 height 7
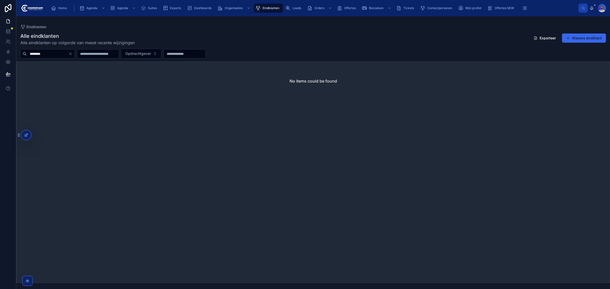
click at [65, 53] on input "********" at bounding box center [48, 53] width 42 height 7
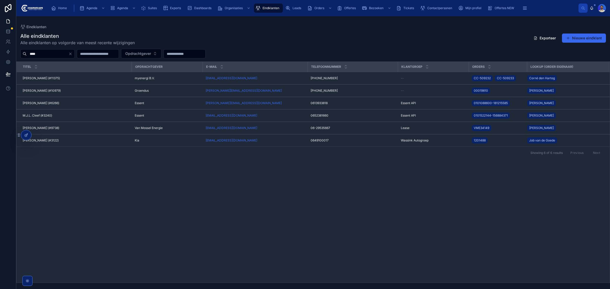
click at [90, 171] on div "Titel Opdrachtgever E-mail Telefoonnummer Klantgroep Orders Lookup (order eigen…" at bounding box center [313, 172] width 593 height 221
click at [46, 55] on input "****" at bounding box center [48, 53] width 42 height 7
click at [271, 8] on span "Eindklanten" at bounding box center [270, 8] width 17 height 4
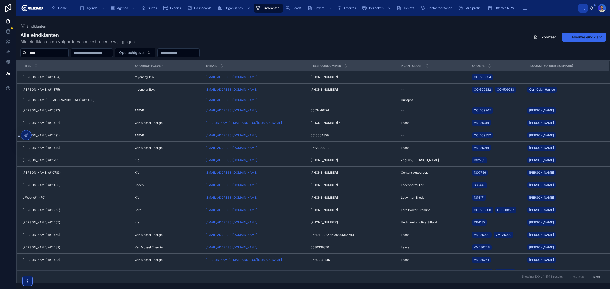
click at [49, 59] on div "Alle eindklanten Alle eindklanten op volgorde van meest recente wijzigingen Exp…" at bounding box center [312, 155] width 593 height 255
click at [50, 56] on input "****" at bounding box center [48, 52] width 42 height 7
type input "********"
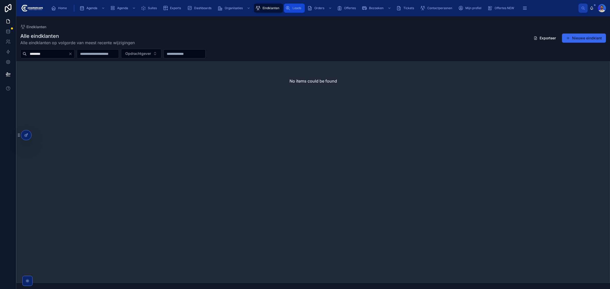
click at [299, 8] on span "Leads" at bounding box center [296, 8] width 9 height 4
